Goal: Information Seeking & Learning: Find specific fact

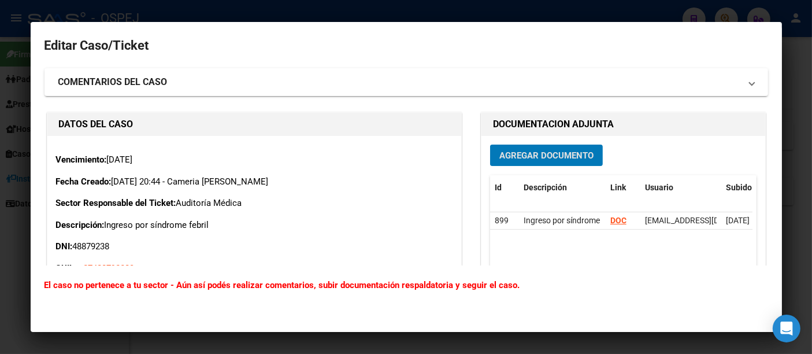
scroll to position [513, 0]
click at [535, 15] on div at bounding box center [406, 177] width 812 height 354
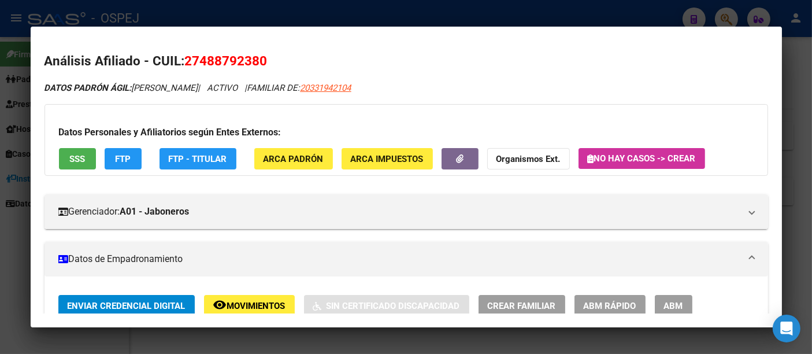
click at [366, 9] on div at bounding box center [406, 177] width 812 height 354
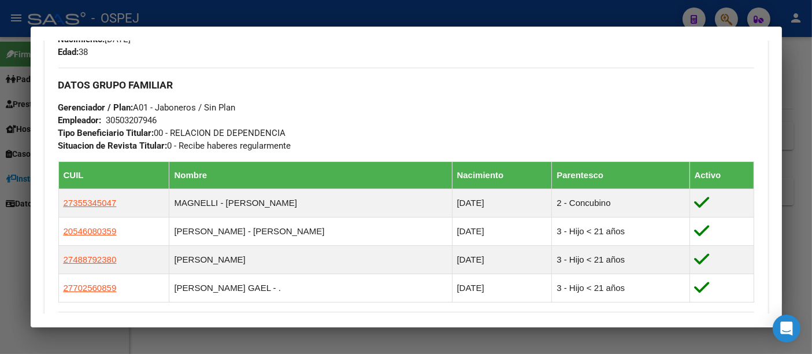
click at [274, 13] on div at bounding box center [406, 177] width 812 height 354
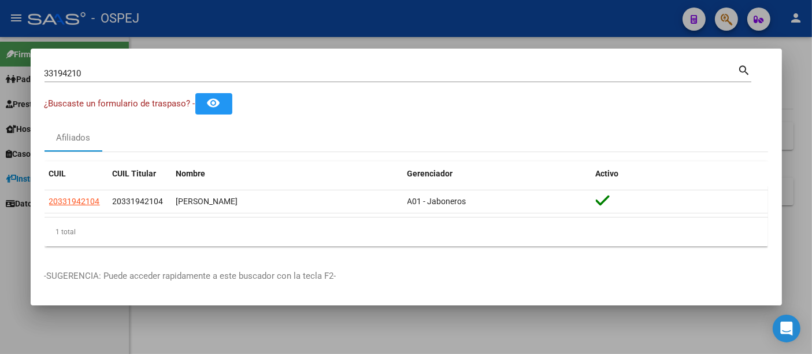
click at [234, 73] on input "33194210" at bounding box center [390, 73] width 693 height 10
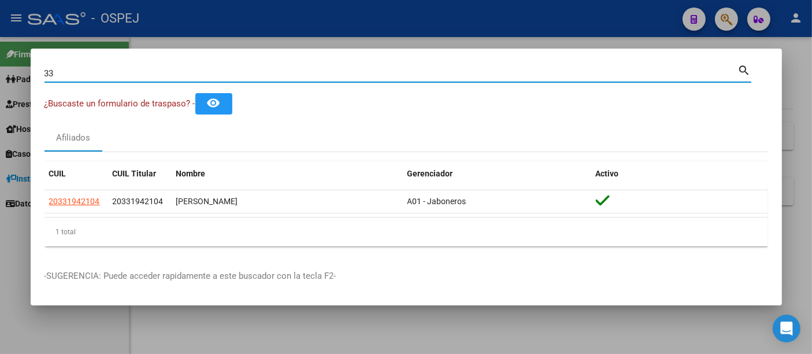
type input "3"
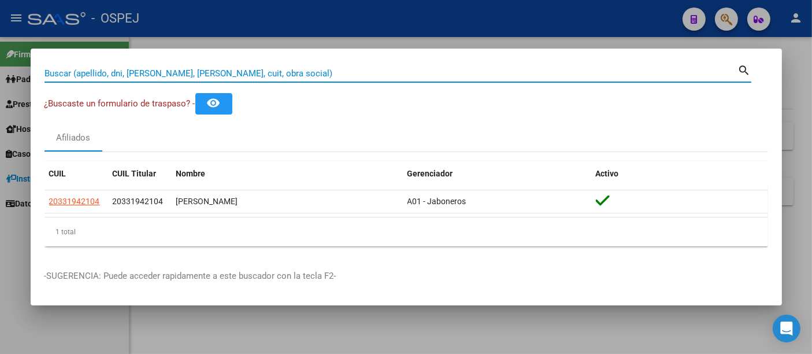
paste input "27238994999"
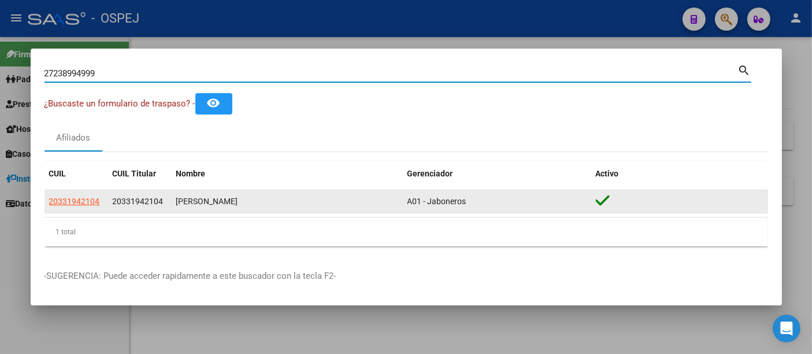
type input "27238994999"
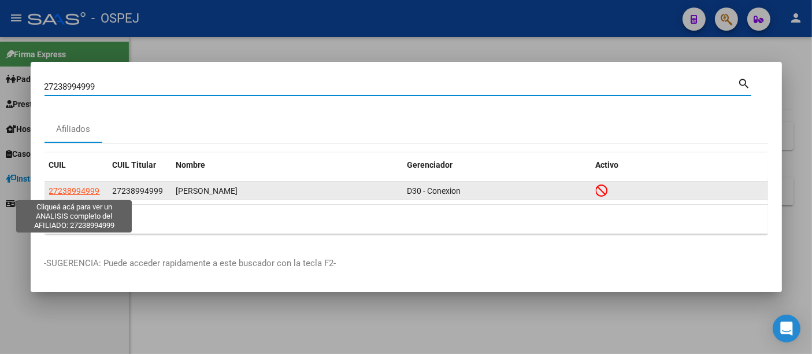
click at [85, 186] on span "27238994999" at bounding box center [74, 190] width 51 height 9
type textarea "27238994999"
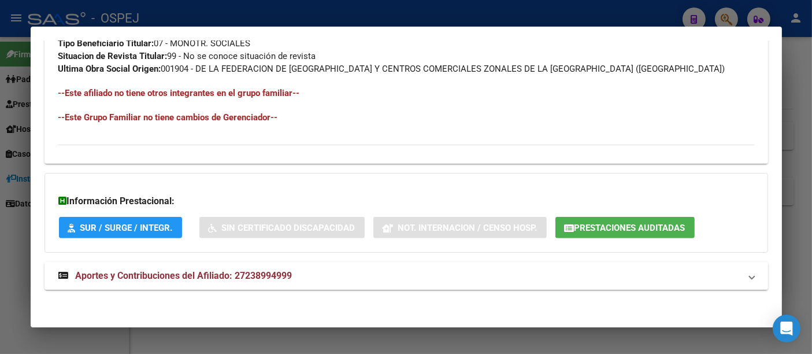
scroll to position [641, 0]
click at [270, 269] on span "Aportes y Contribuciones del Afiliado: 27238994999" at bounding box center [184, 274] width 217 height 11
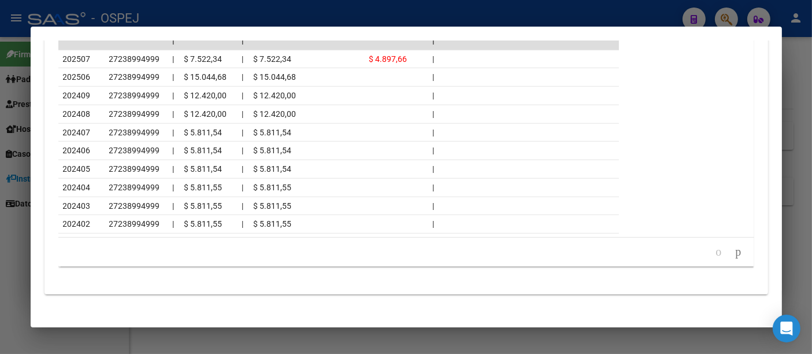
scroll to position [834, 0]
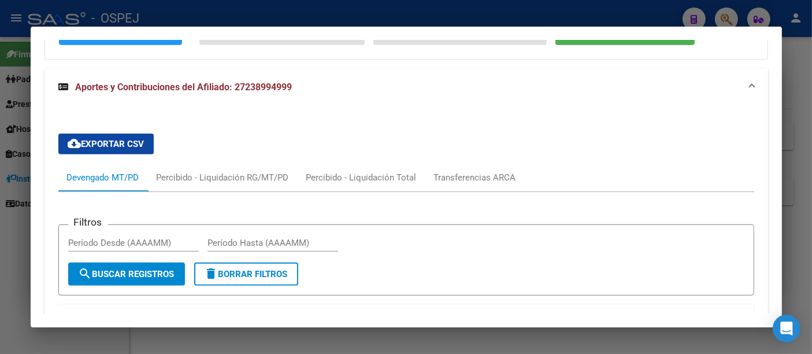
click at [312, 12] on div at bounding box center [406, 177] width 812 height 354
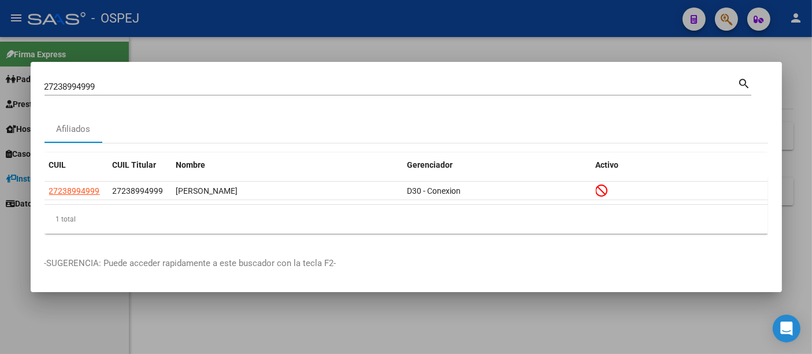
click at [142, 81] on input "27238994999" at bounding box center [390, 86] width 693 height 10
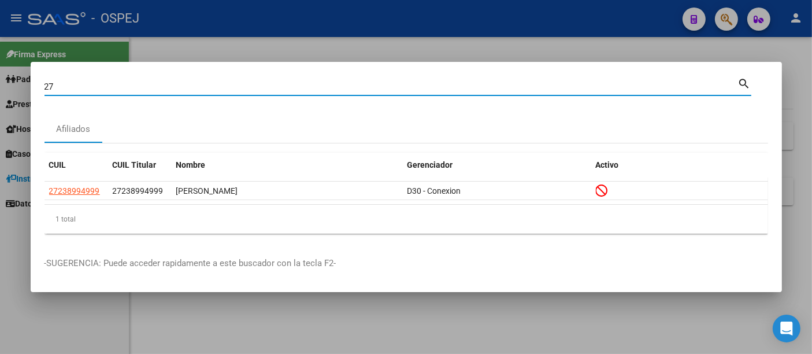
type input "2"
paste input "43.638.307"
type input "43638307"
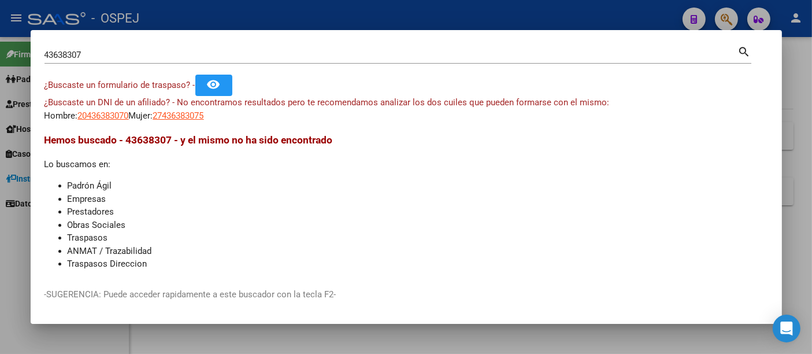
click at [270, 12] on div at bounding box center [406, 177] width 812 height 354
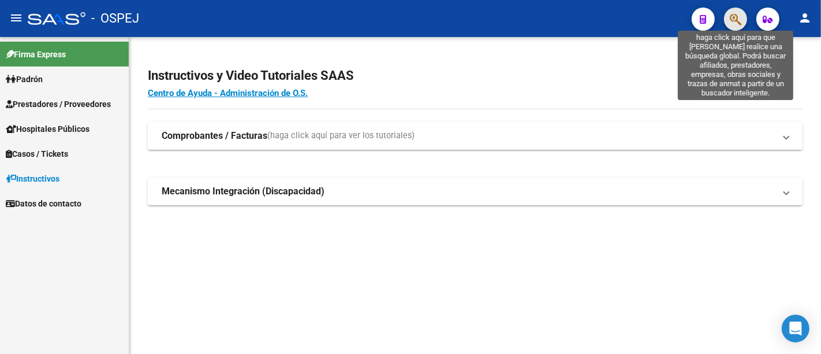
click at [741, 18] on icon "button" at bounding box center [736, 19] width 12 height 13
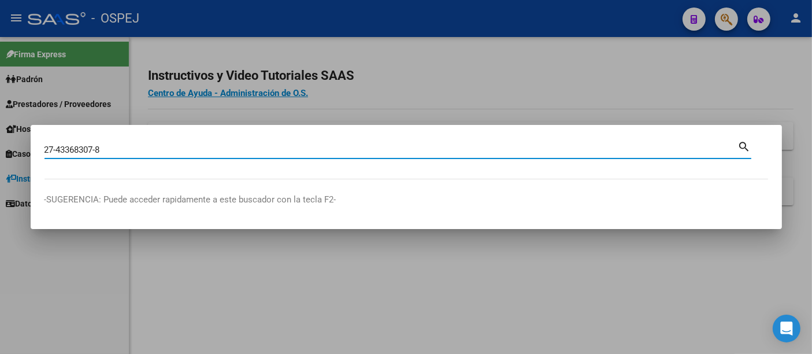
type input "27433683078"
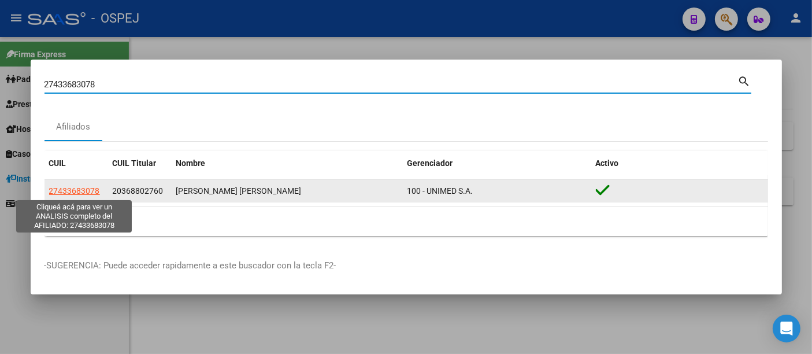
click at [78, 191] on span "27433683078" at bounding box center [74, 190] width 51 height 9
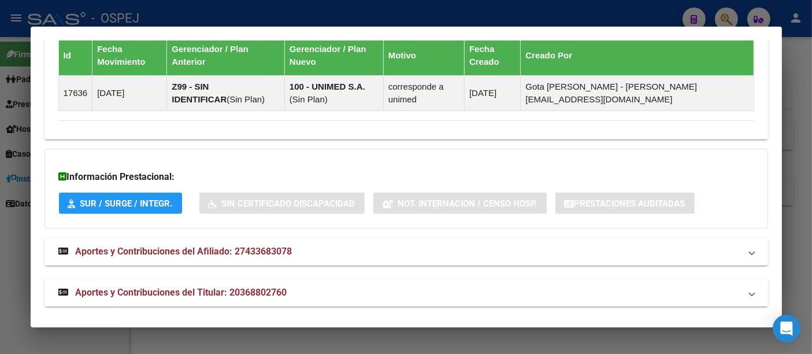
scroll to position [819, 0]
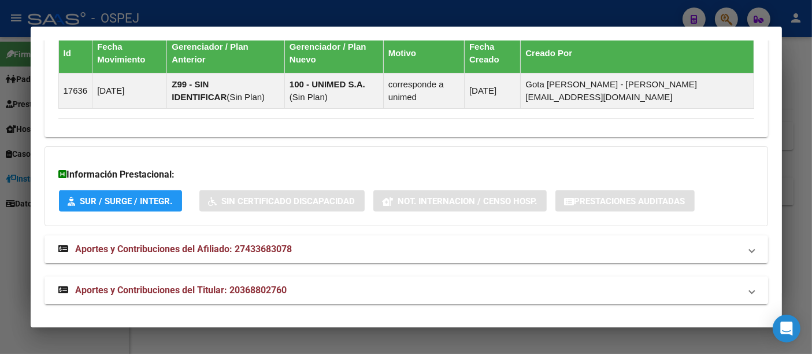
click at [263, 284] on span "Aportes y Contribuciones del Titular: 20368802760" at bounding box center [181, 289] width 211 height 11
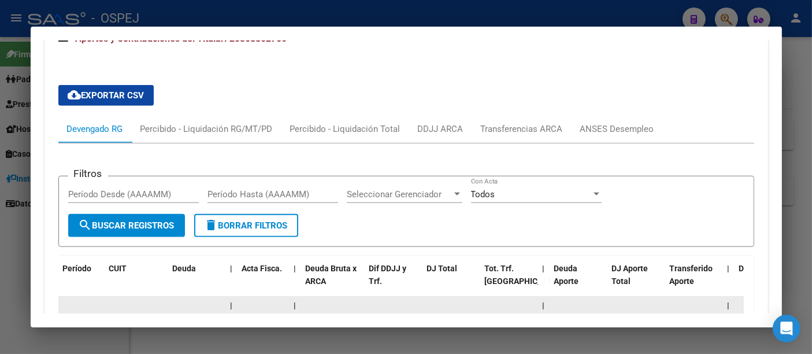
scroll to position [1073, 0]
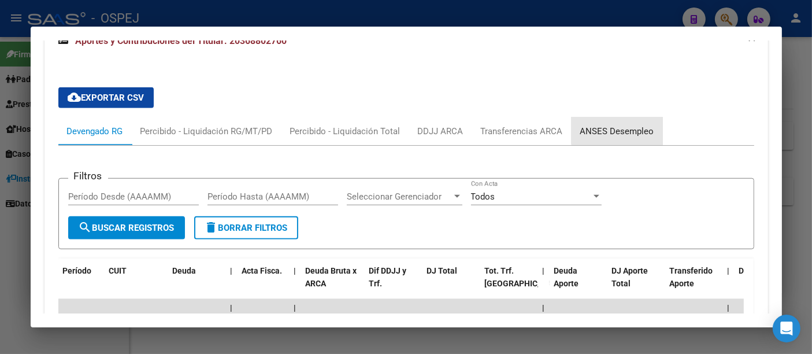
click at [617, 125] on div "ANSES Desempleo" at bounding box center [617, 131] width 74 height 13
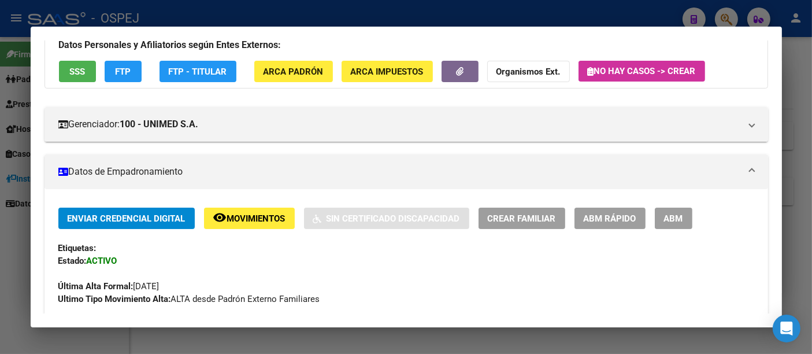
scroll to position [0, 0]
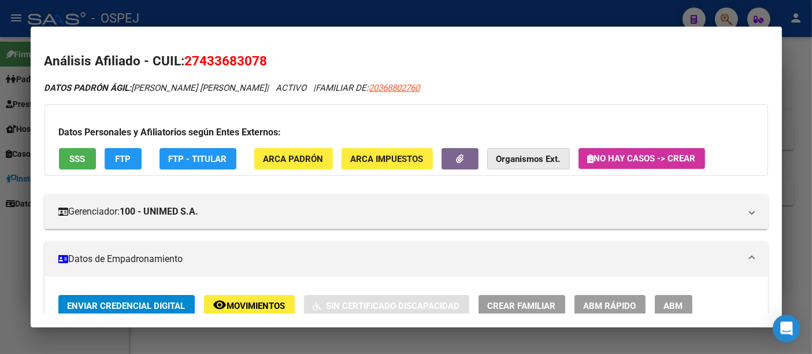
click at [514, 161] on strong "Organismos Ext." at bounding box center [528, 159] width 64 height 10
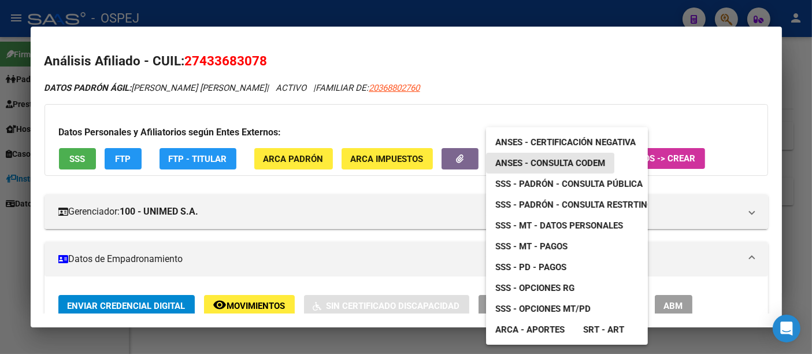
click at [562, 162] on span "ANSES - Consulta CODEM" at bounding box center [550, 163] width 110 height 10
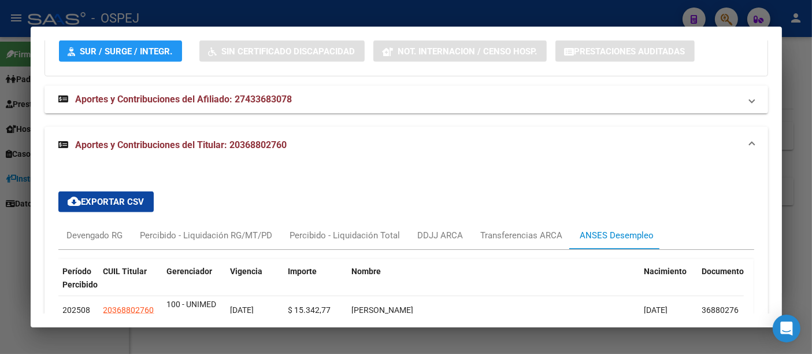
scroll to position [1027, 0]
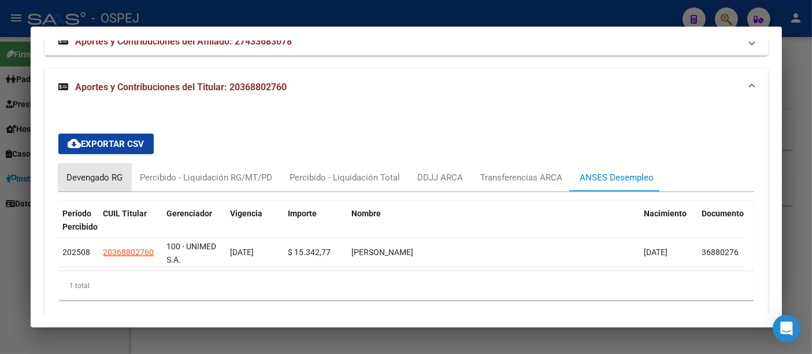
click at [79, 173] on div "Devengado RG" at bounding box center [95, 177] width 56 height 13
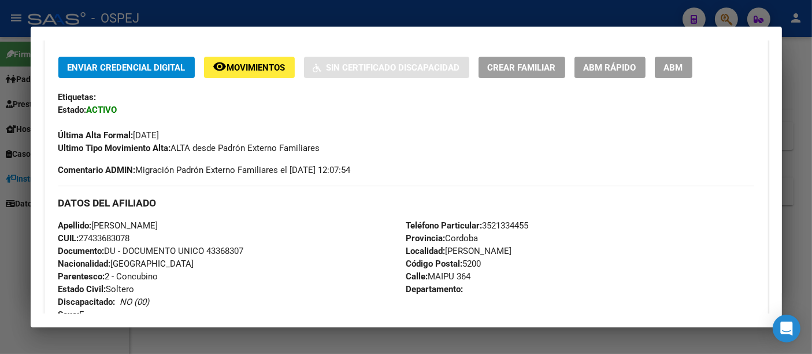
scroll to position [0, 0]
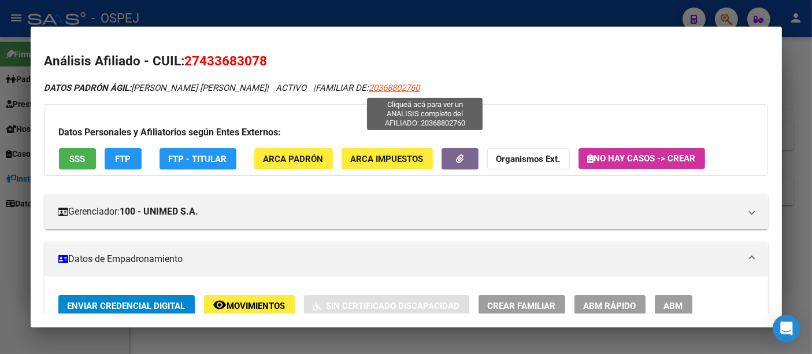
click at [420, 86] on span "20368802760" at bounding box center [394, 88] width 51 height 10
type textarea "20368802760"
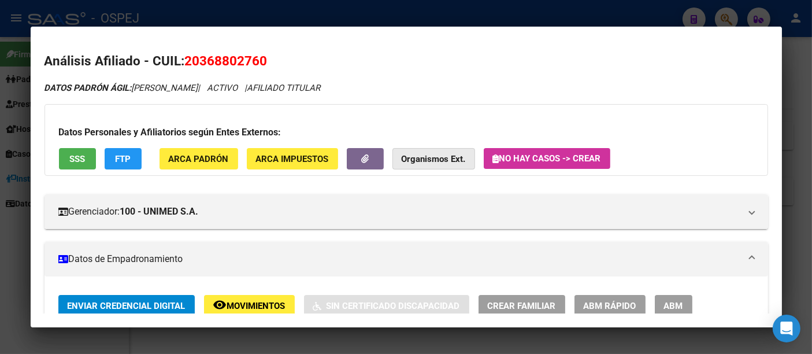
click at [431, 155] on strong "Organismos Ext." at bounding box center [433, 159] width 64 height 10
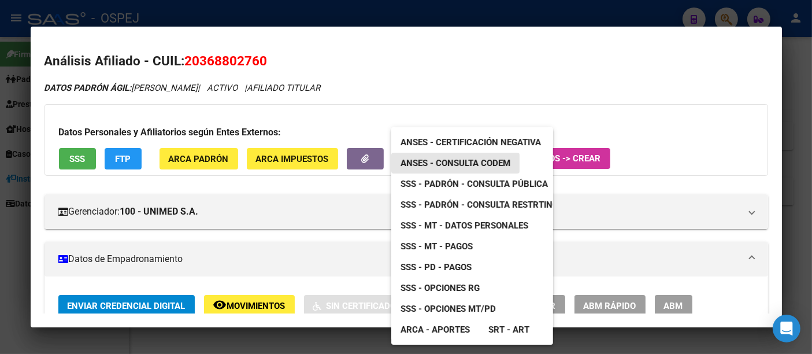
click at [433, 161] on span "ANSES - Consulta CODEM" at bounding box center [455, 163] width 110 height 10
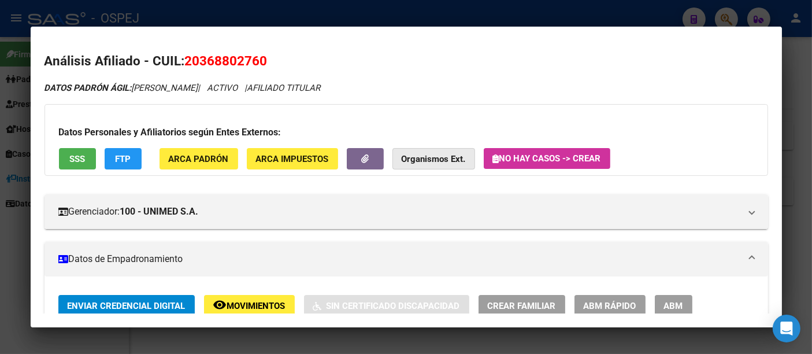
click at [436, 161] on strong "Organismos Ext." at bounding box center [433, 159] width 64 height 10
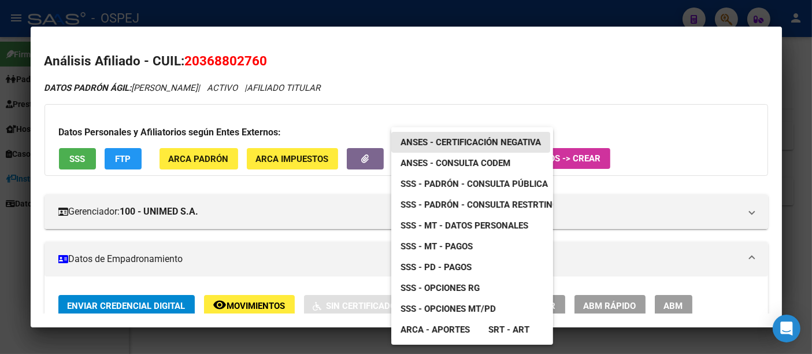
click at [452, 140] on span "ANSES - Certificación Negativa" at bounding box center [470, 142] width 140 height 10
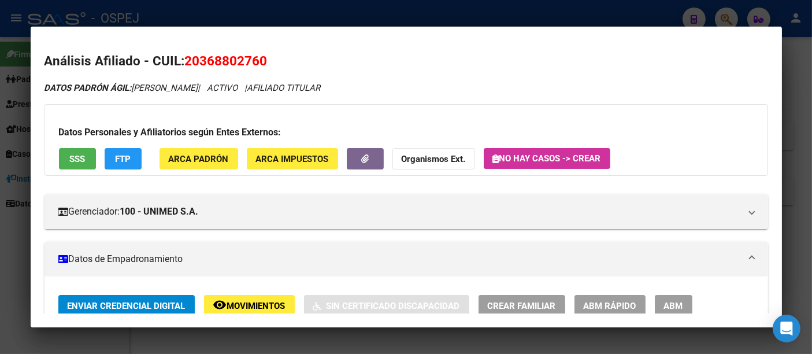
click at [364, 12] on div at bounding box center [406, 177] width 812 height 354
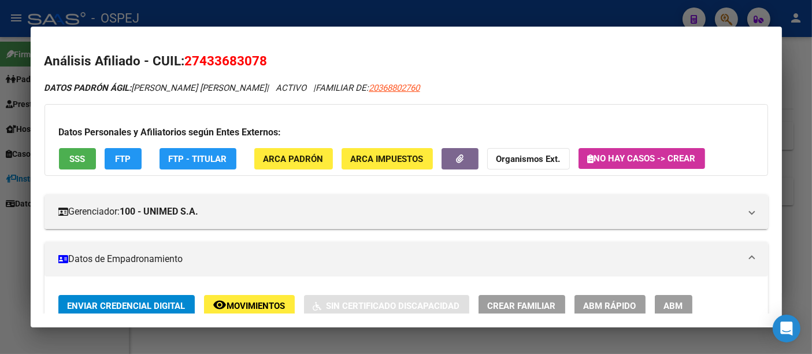
click at [265, 14] on div at bounding box center [406, 177] width 812 height 354
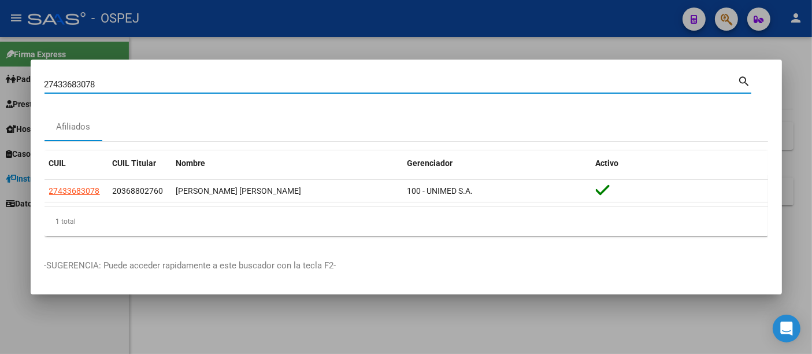
click at [189, 81] on input "27433683078" at bounding box center [390, 84] width 693 height 10
type input "2"
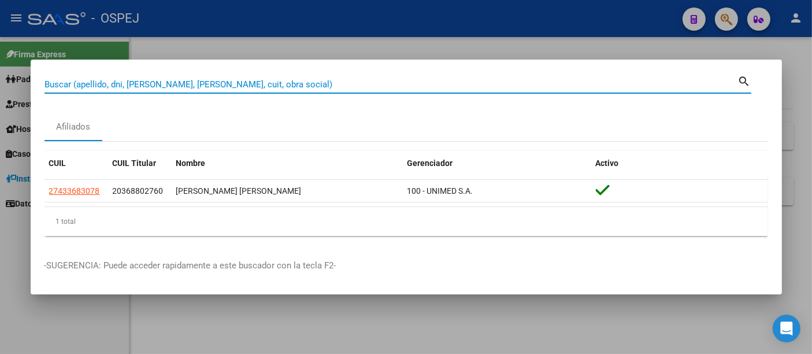
paste input "20-96220450-4"
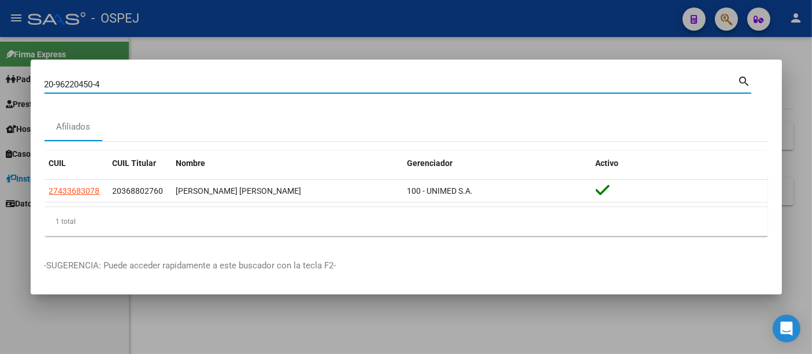
type input "20962204504"
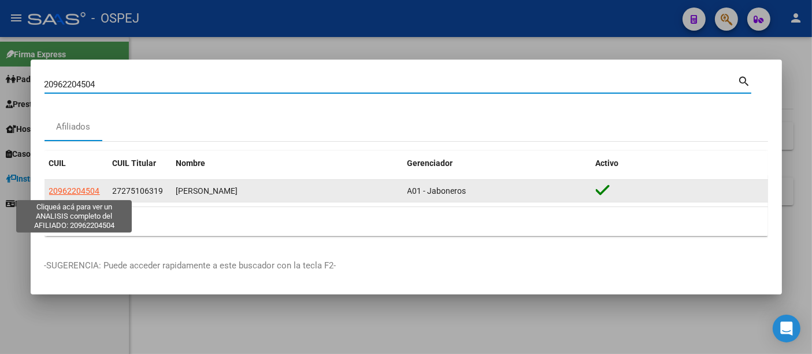
click at [75, 191] on span "20962204504" at bounding box center [74, 190] width 51 height 9
type textarea "20962204504"
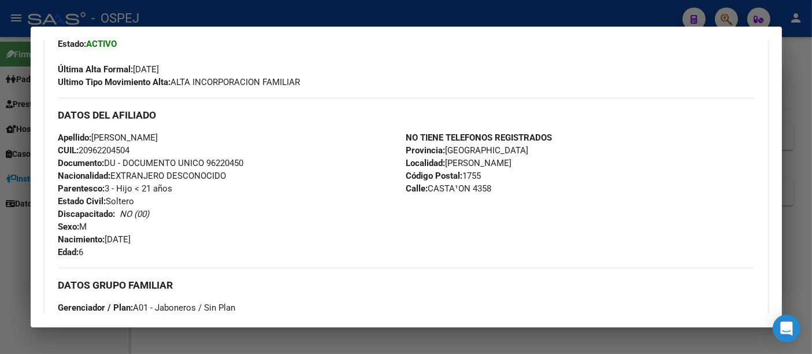
scroll to position [321, 0]
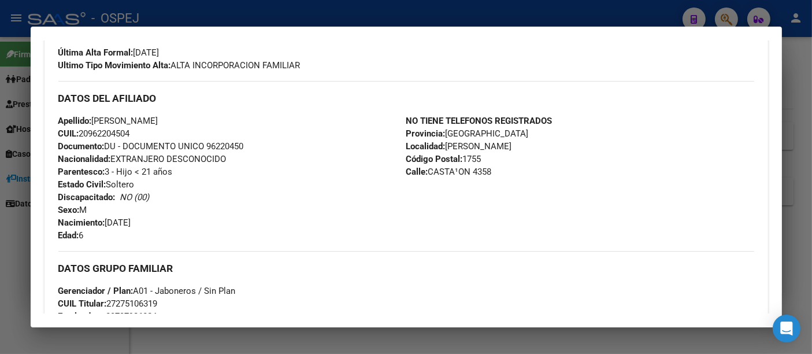
drag, startPoint x: 94, startPoint y: 119, endPoint x: 155, endPoint y: 132, distance: 62.0
click at [155, 132] on div "Apellido: [PERSON_NAME] CUIL: 20962204504 Documento: DU - DOCUMENTO UNICO 96220…" at bounding box center [232, 177] width 348 height 127
copy div "[PERSON_NAME] CUIL: 20962204504"
click at [382, 14] on div at bounding box center [406, 177] width 812 height 354
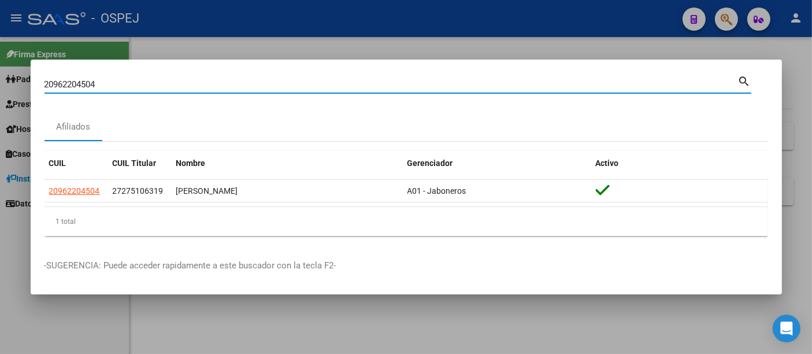
click at [256, 87] on input "20962204504" at bounding box center [390, 84] width 693 height 10
type input "2"
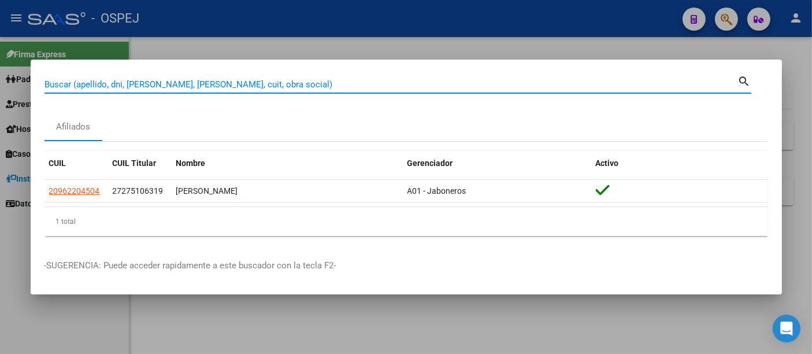
paste input "45.690.659"
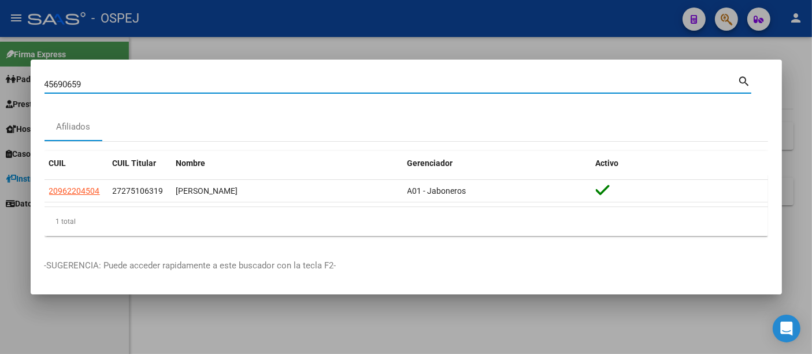
type input "45690659"
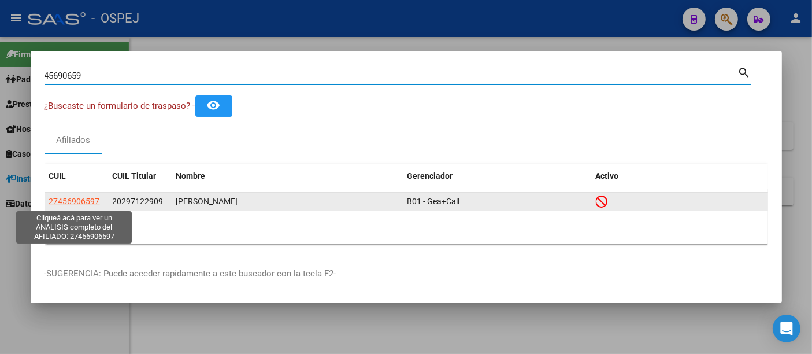
click at [84, 199] on span "27456906597" at bounding box center [74, 200] width 51 height 9
type textarea "27456906597"
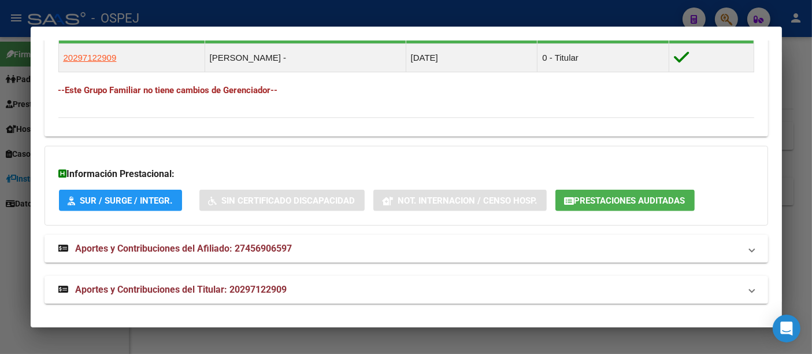
scroll to position [709, 0]
click at [275, 284] on span "Aportes y Contribuciones del Titular: 20297122909" at bounding box center [181, 288] width 211 height 11
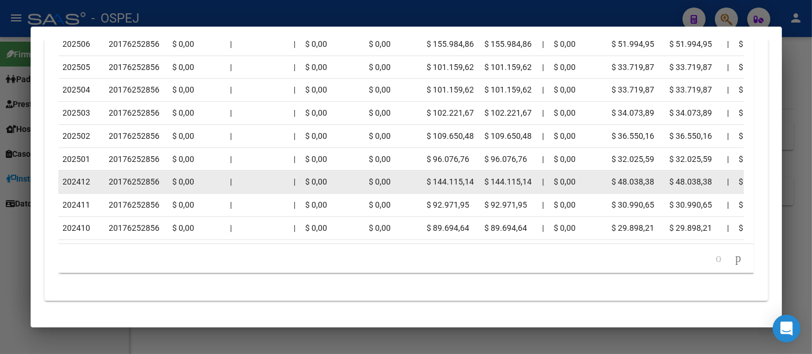
scroll to position [1274, 0]
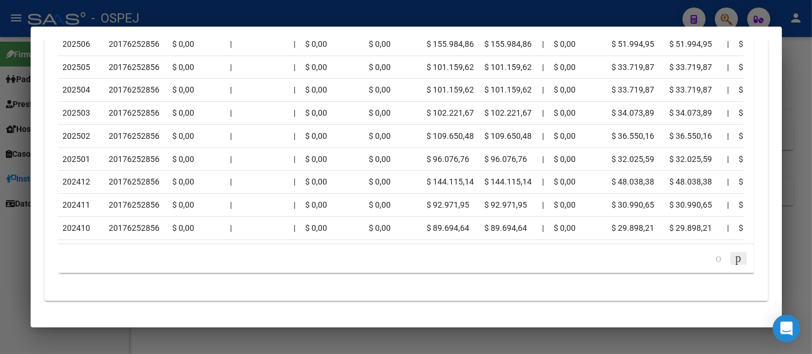
click at [734, 256] on icon "go to next page" at bounding box center [738, 258] width 9 height 14
click at [734, 256] on icon "go to next page" at bounding box center [738, 257] width 9 height 14
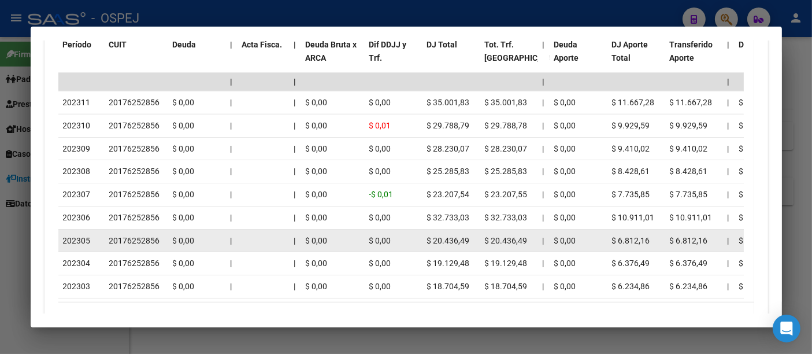
scroll to position [1251, 0]
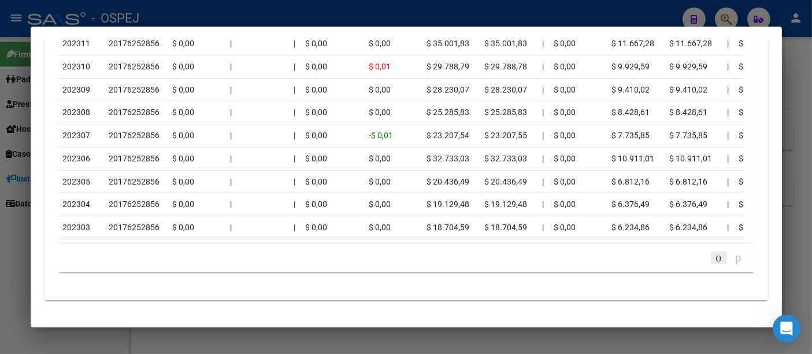
click at [714, 256] on icon "go to previous page" at bounding box center [718, 257] width 9 height 14
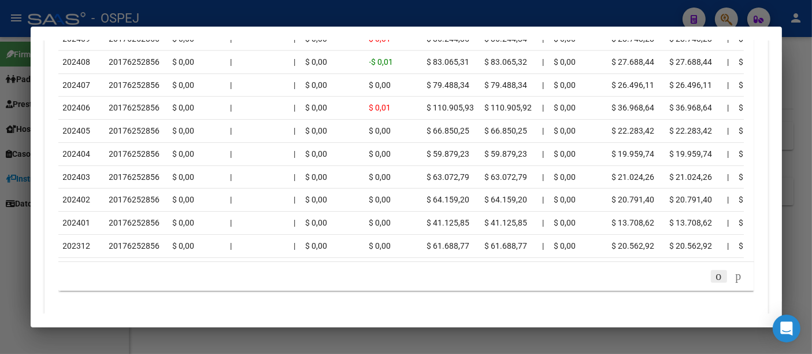
click at [714, 278] on icon "go to previous page" at bounding box center [718, 276] width 9 height 14
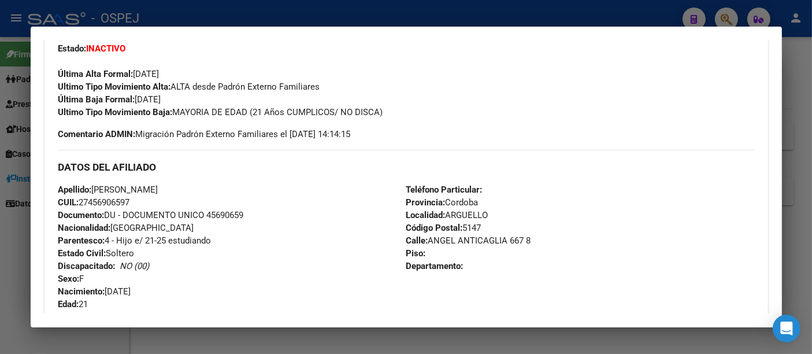
scroll to position [95, 0]
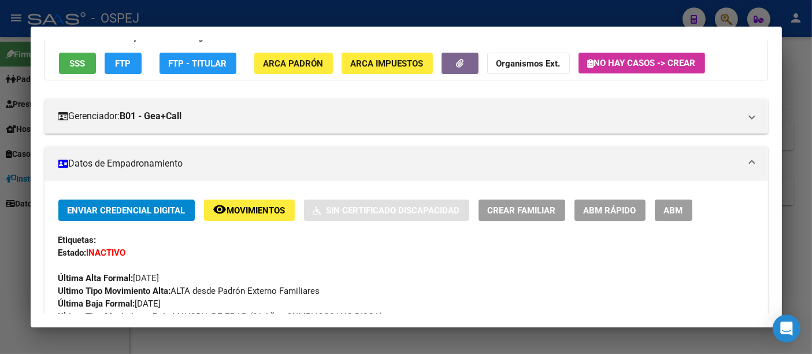
click at [313, 12] on div at bounding box center [406, 177] width 812 height 354
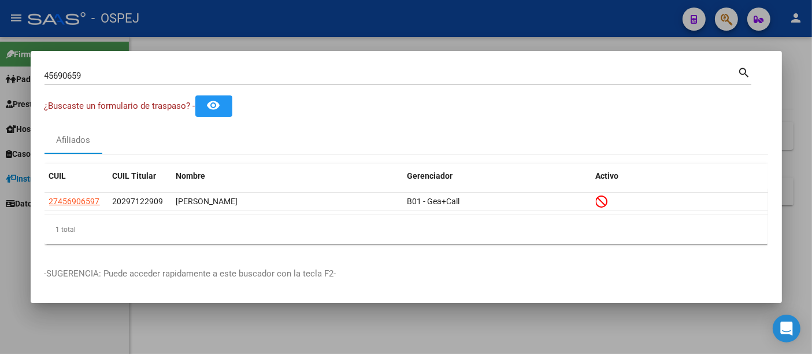
click at [157, 78] on input "45690659" at bounding box center [390, 75] width 693 height 10
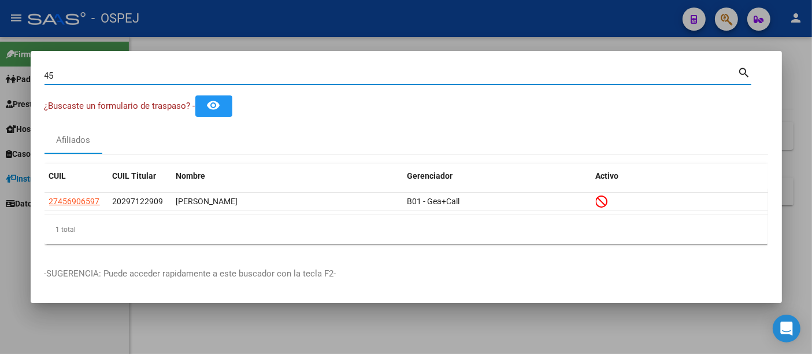
type input "4"
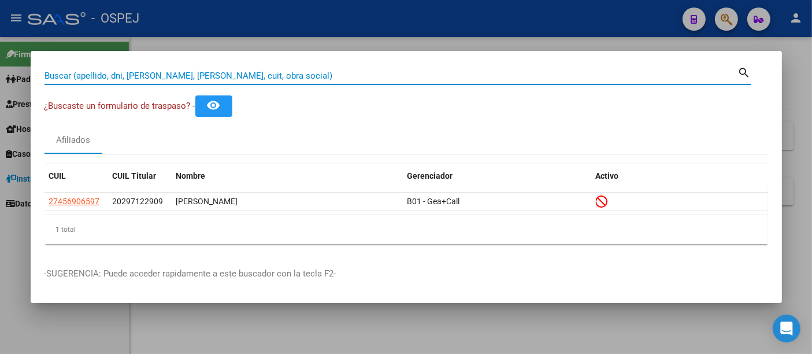
paste input "20-96220450-4"
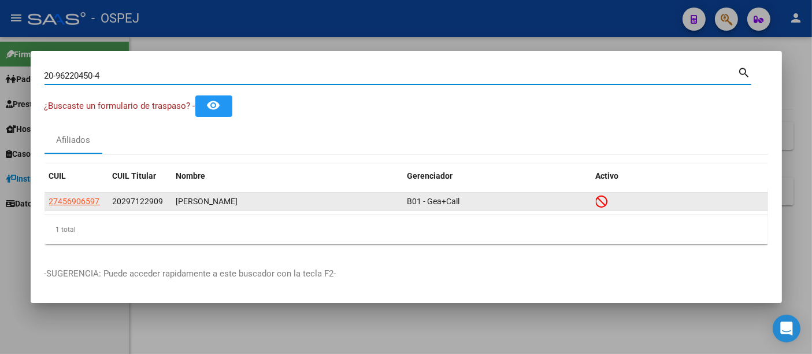
type input "20962204504"
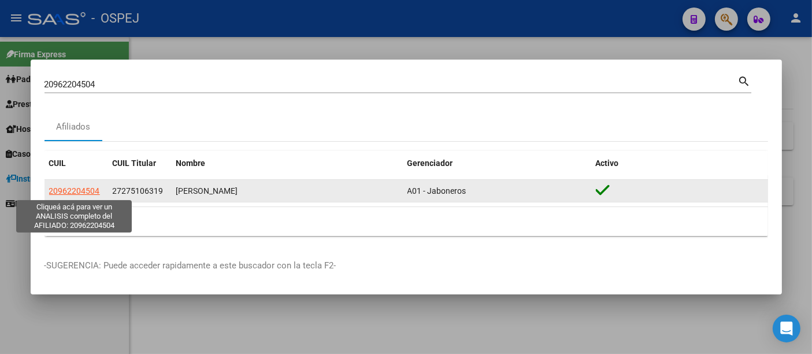
click at [61, 191] on span "20962204504" at bounding box center [74, 190] width 51 height 9
type textarea "20962204504"
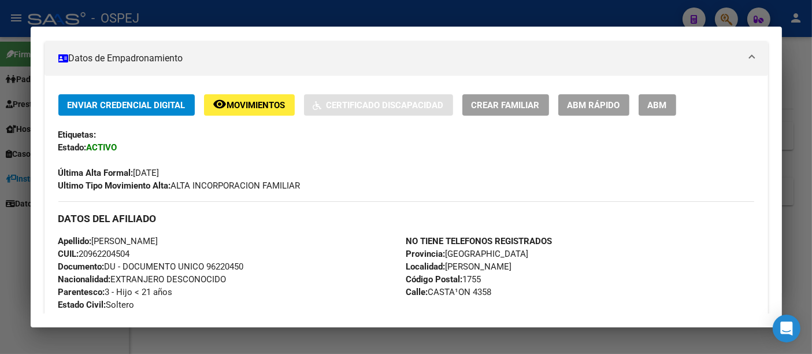
scroll to position [321, 0]
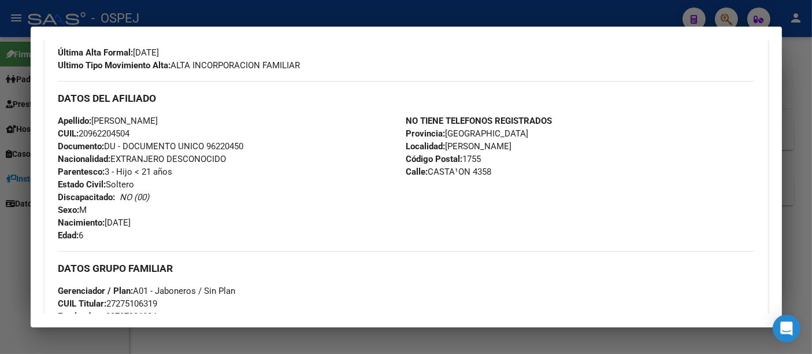
click at [319, 18] on div at bounding box center [406, 177] width 812 height 354
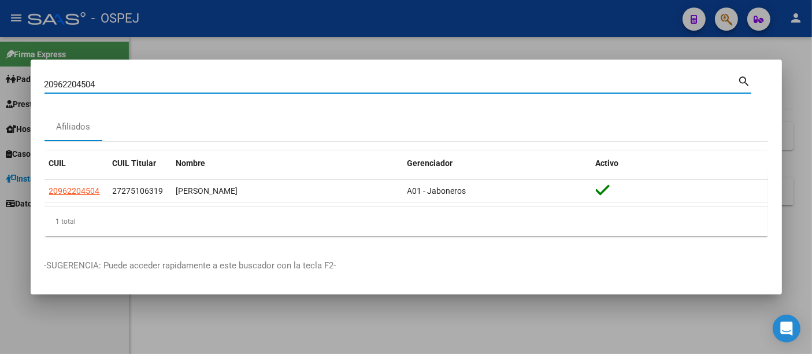
click at [213, 87] on input "20962204504" at bounding box center [390, 84] width 693 height 10
type input "2"
type input "33432415"
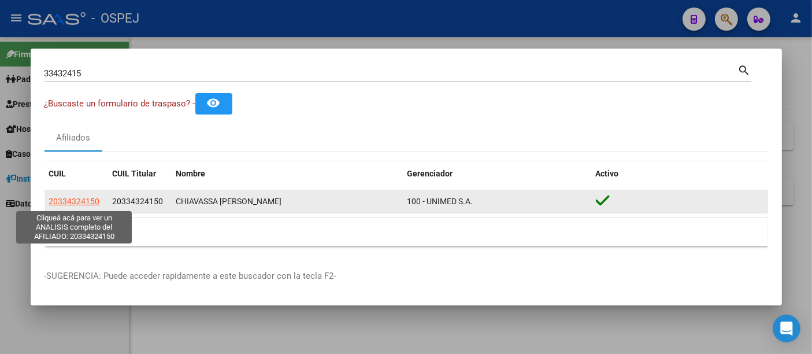
click at [70, 200] on span "20334324150" at bounding box center [74, 200] width 51 height 9
type textarea "20334324150"
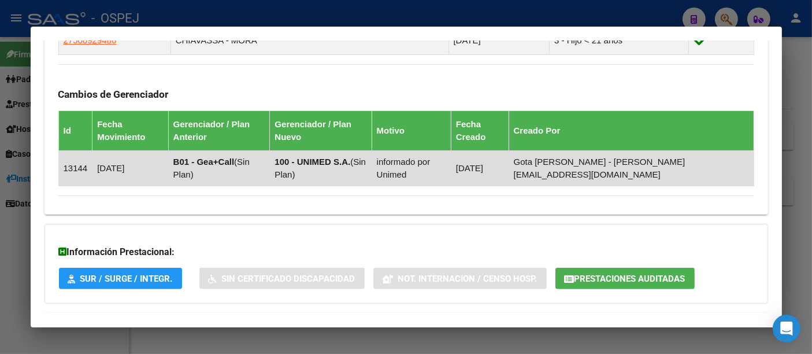
scroll to position [807, 0]
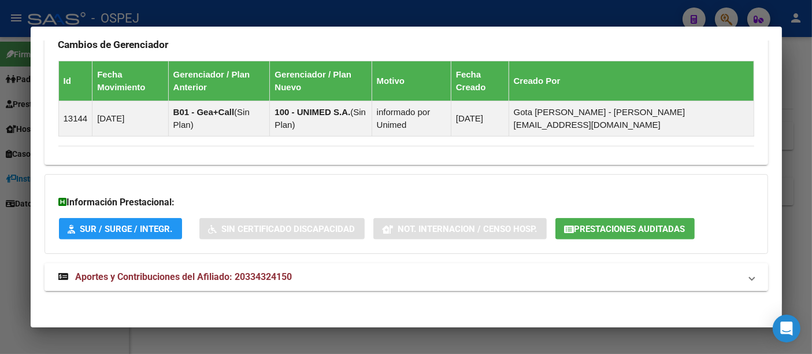
click at [262, 276] on span "Aportes y Contribuciones del Afiliado: 20334324150" at bounding box center [184, 276] width 217 height 11
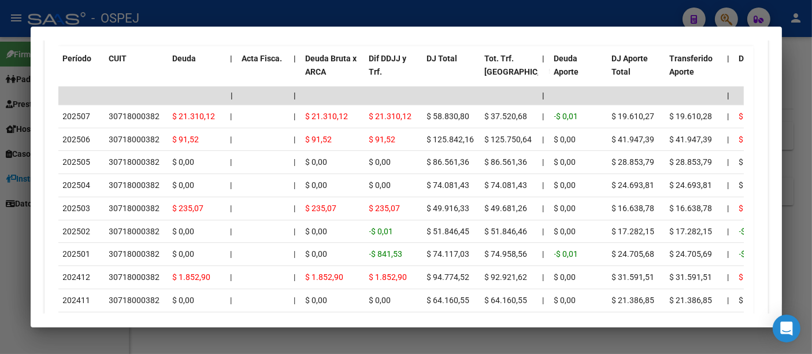
scroll to position [1284, 0]
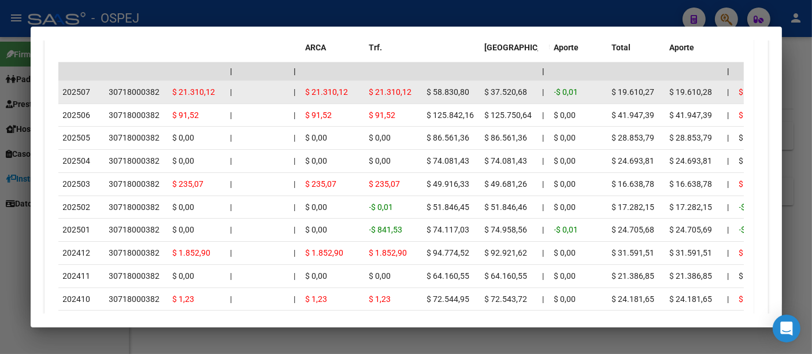
click at [135, 87] on div "30718000382" at bounding box center [134, 91] width 51 height 13
click at [133, 87] on div "30718000382" at bounding box center [134, 91] width 51 height 13
click at [133, 86] on div "30718000382" at bounding box center [134, 91] width 51 height 13
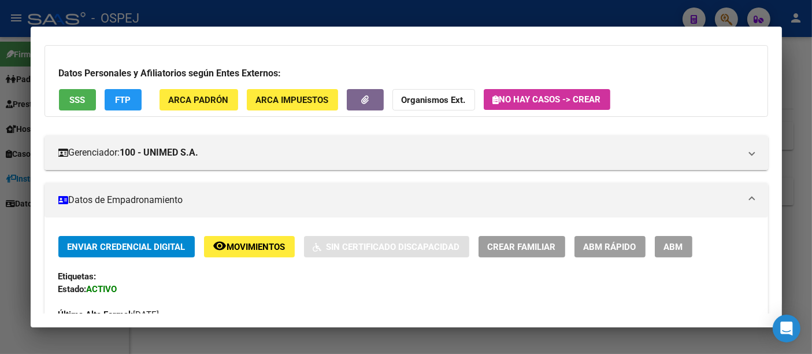
scroll to position [0, 0]
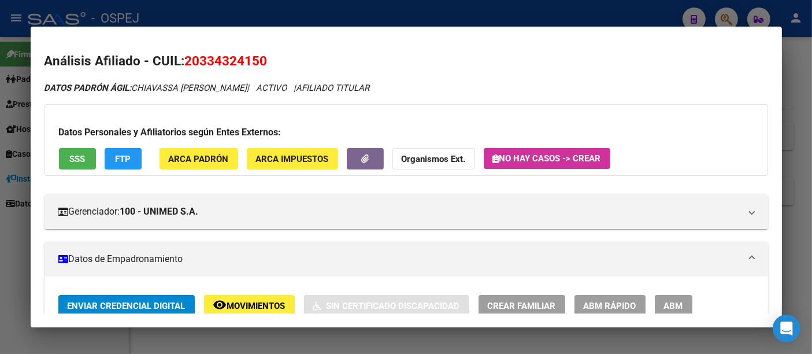
click at [448, 16] on div at bounding box center [406, 177] width 812 height 354
